Goal: Task Accomplishment & Management: Use online tool/utility

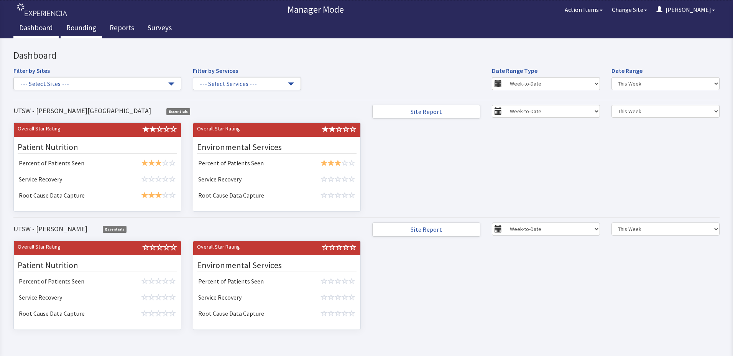
click at [92, 30] on link "Rounding" at bounding box center [81, 28] width 41 height 19
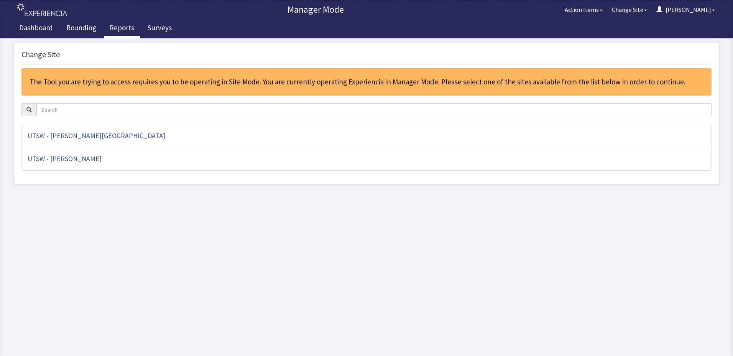
click at [108, 32] on link "Reports" at bounding box center [122, 28] width 36 height 19
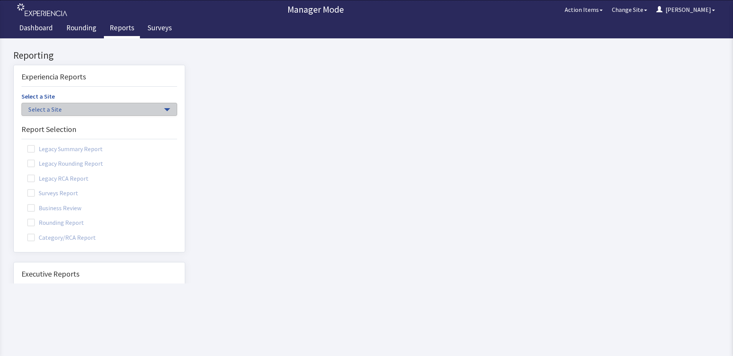
click at [67, 108] on span "Select a Site" at bounding box center [95, 109] width 134 height 9
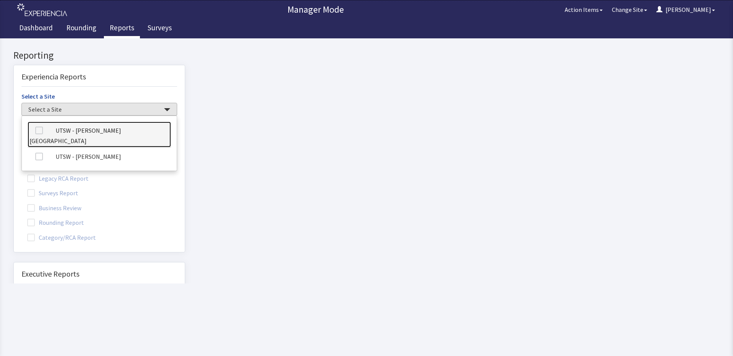
click at [64, 134] on link "UTSW - [PERSON_NAME][GEOGRAPHIC_DATA]" at bounding box center [99, 134] width 143 height 26
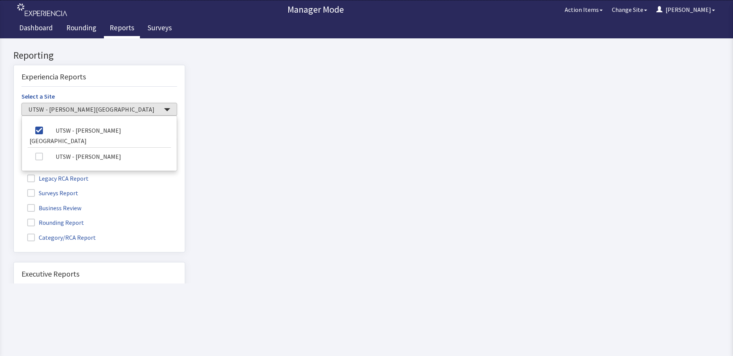
click at [38, 220] on label "Rounding Report" at bounding box center [56, 222] width 70 height 10
click at [14, 218] on input "Rounding Report" at bounding box center [14, 218] width 0 height 0
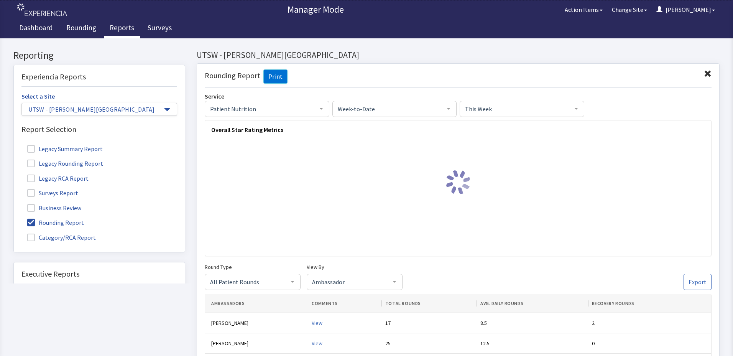
click at [513, 105] on span "This Week" at bounding box center [515, 108] width 105 height 8
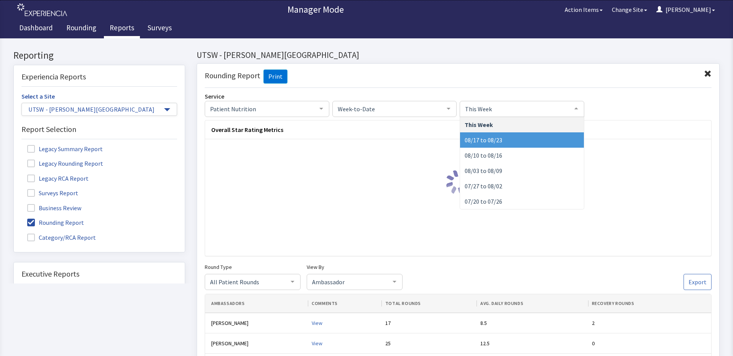
click at [516, 142] on span "08/17 to 08/23" at bounding box center [522, 139] width 124 height 15
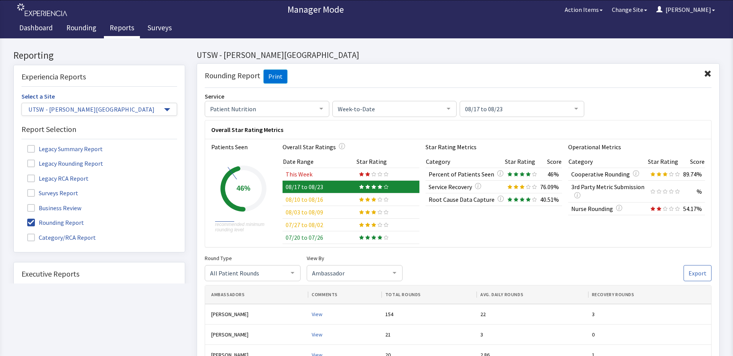
click at [336, 268] on span "Ambassador" at bounding box center [348, 272] width 77 height 8
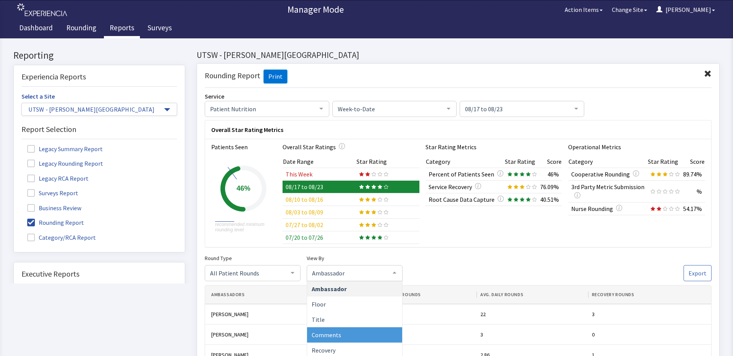
click at [357, 338] on span "Comments" at bounding box center [354, 334] width 95 height 15
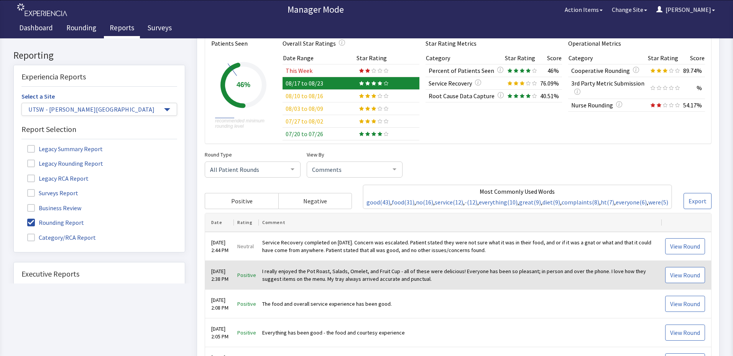
scroll to position [115, 0]
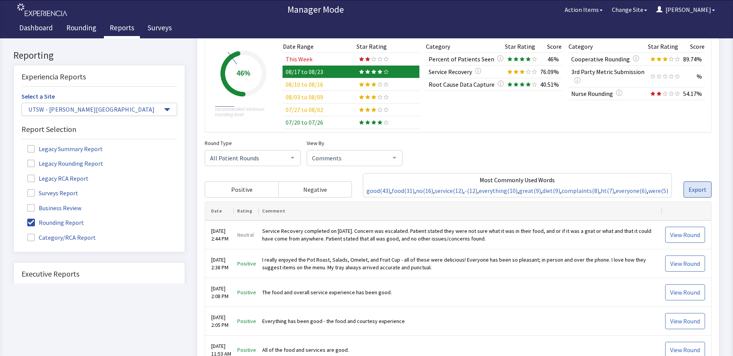
click at [698, 198] on button "Export" at bounding box center [697, 190] width 28 height 16
